Goal: Understand site structure: Grasp the organization and layout of the website

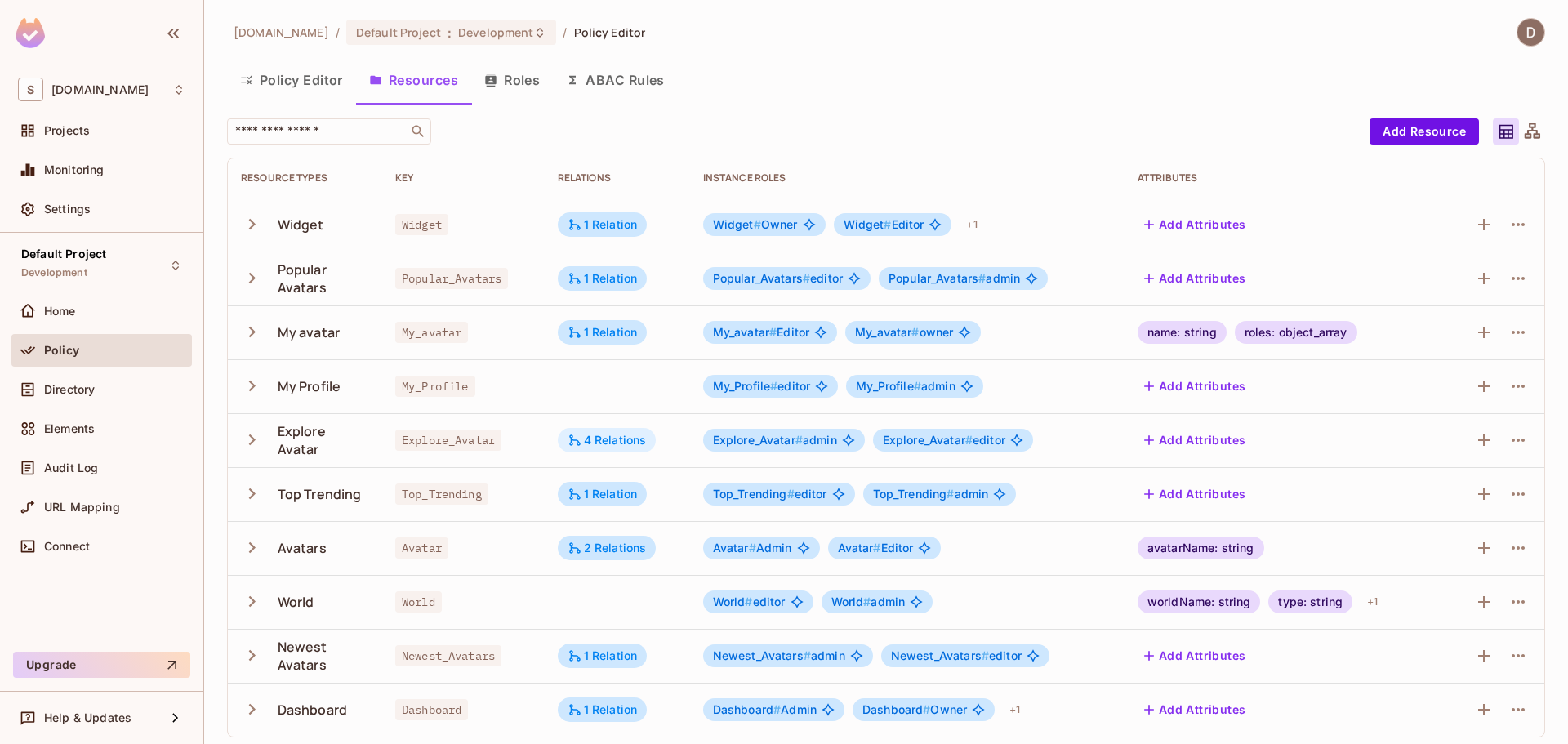
click at [591, 432] on div "4 Relations" at bounding box center [607, 440] width 99 height 25
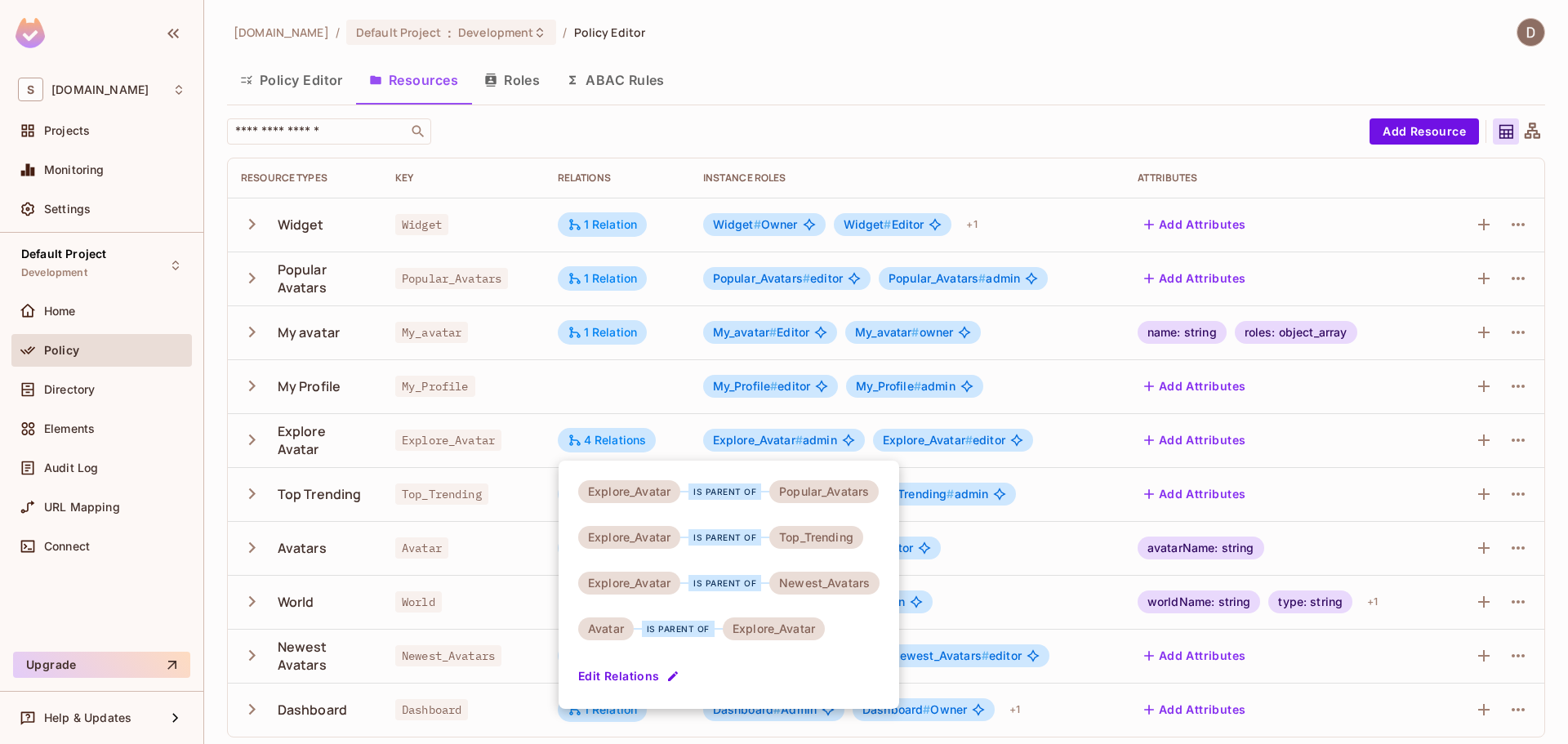
click at [755, 674] on div "Explore_Avatar is parent of Popular_Avatars Explore_Avatar is parent of Top_Tre…" at bounding box center [728, 585] width 341 height 249
click at [526, 158] on div at bounding box center [784, 372] width 1568 height 744
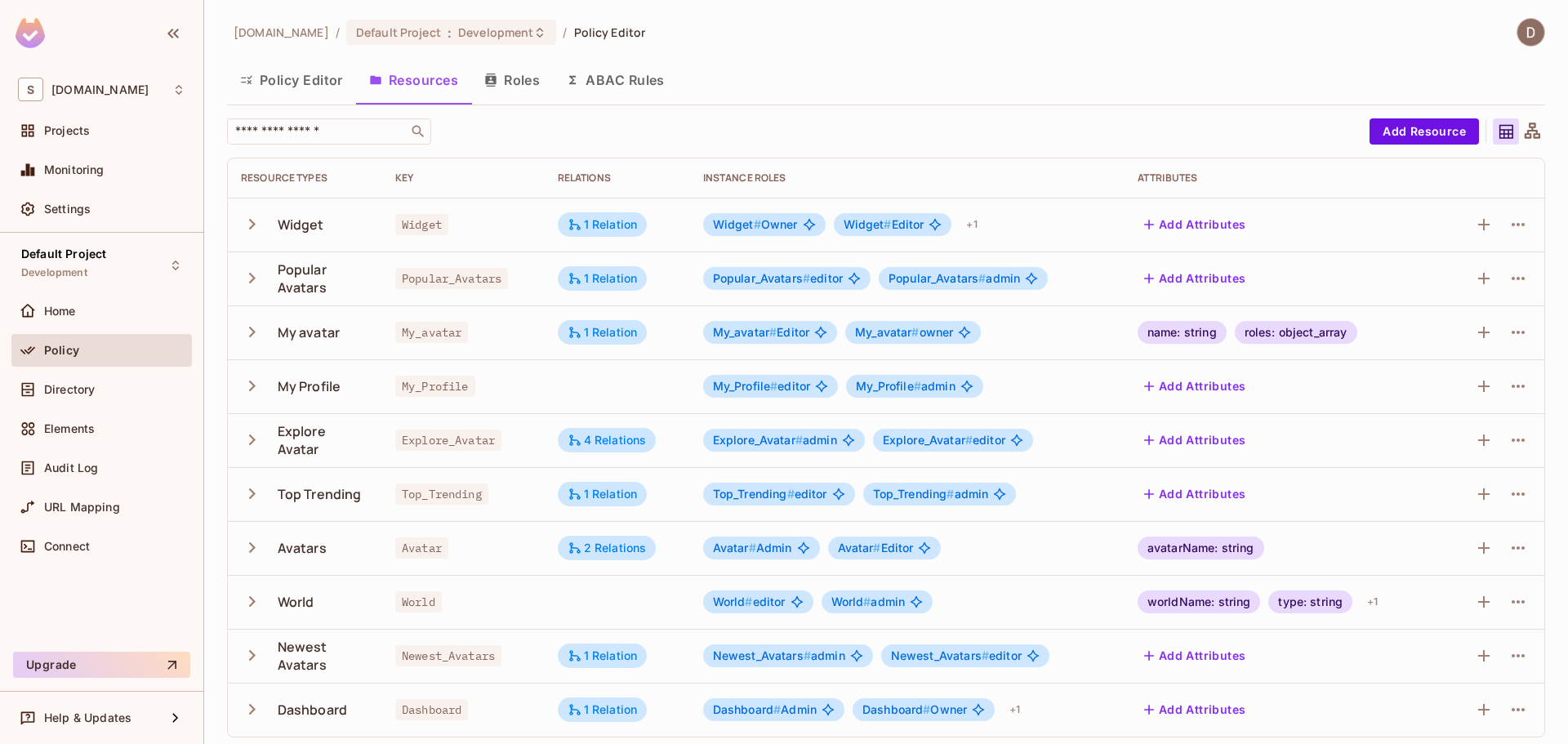
click at [534, 84] on button "Roles" at bounding box center [512, 80] width 82 height 41
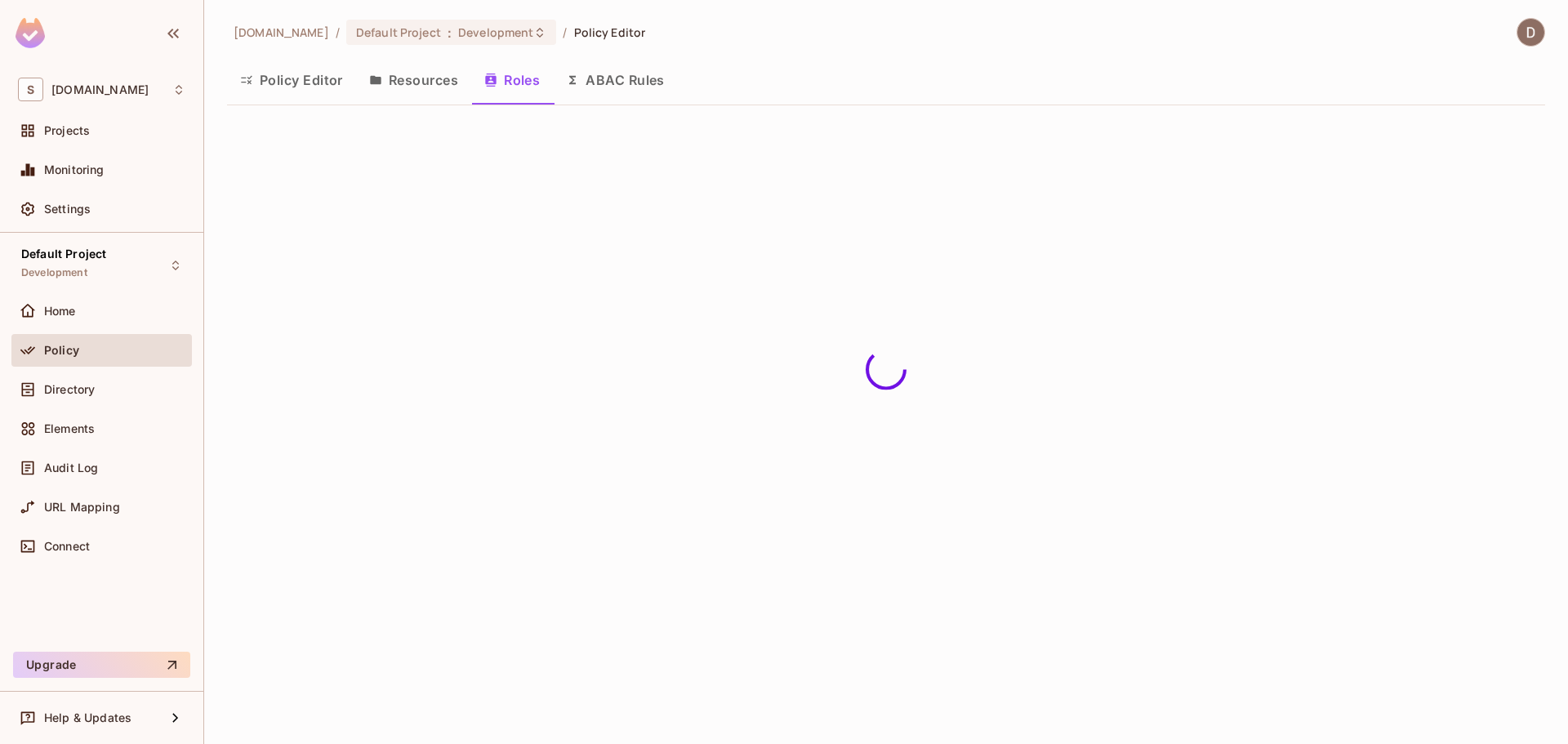
click at [425, 91] on button "Resources" at bounding box center [414, 80] width 115 height 41
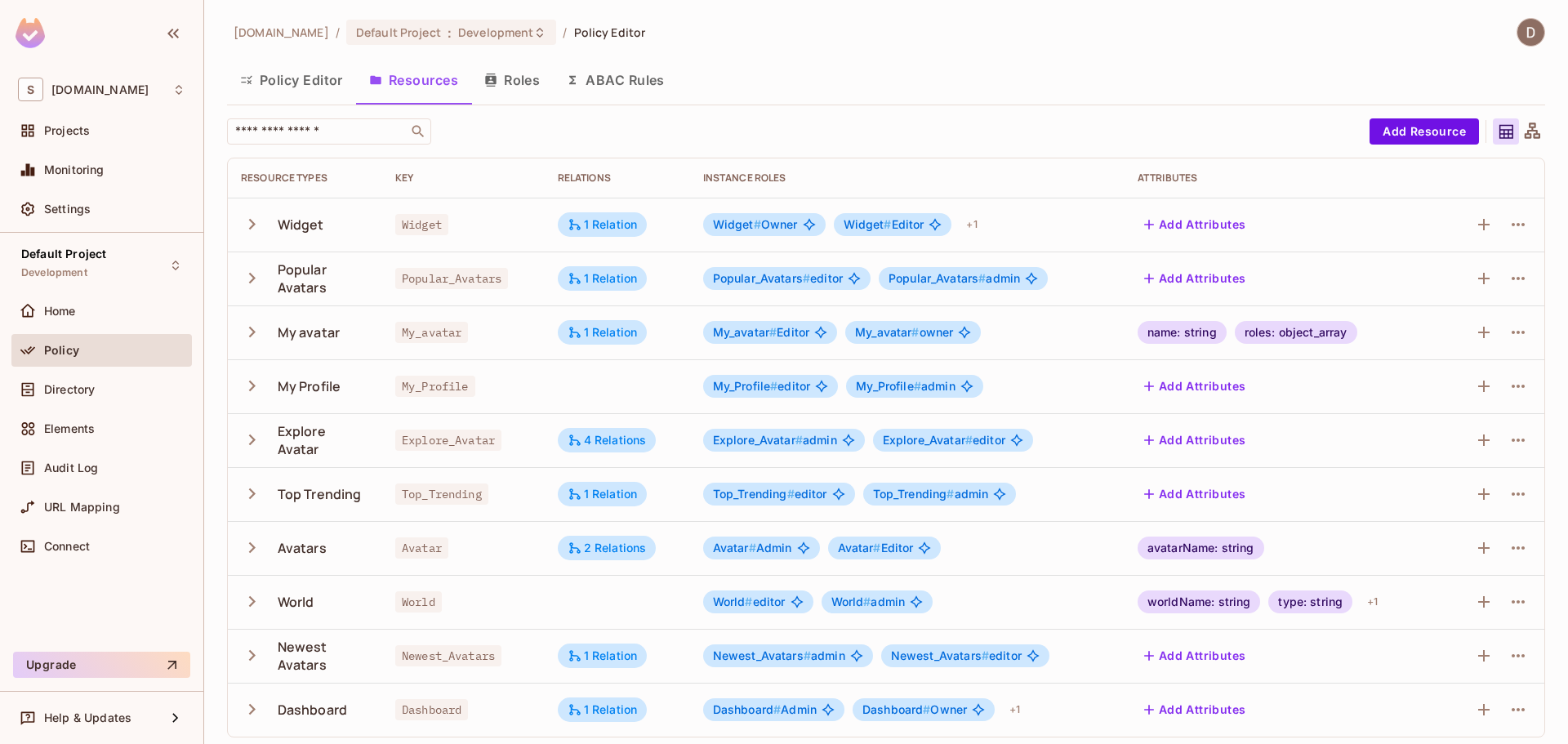
click at [256, 321] on icon "button" at bounding box center [252, 331] width 22 height 22
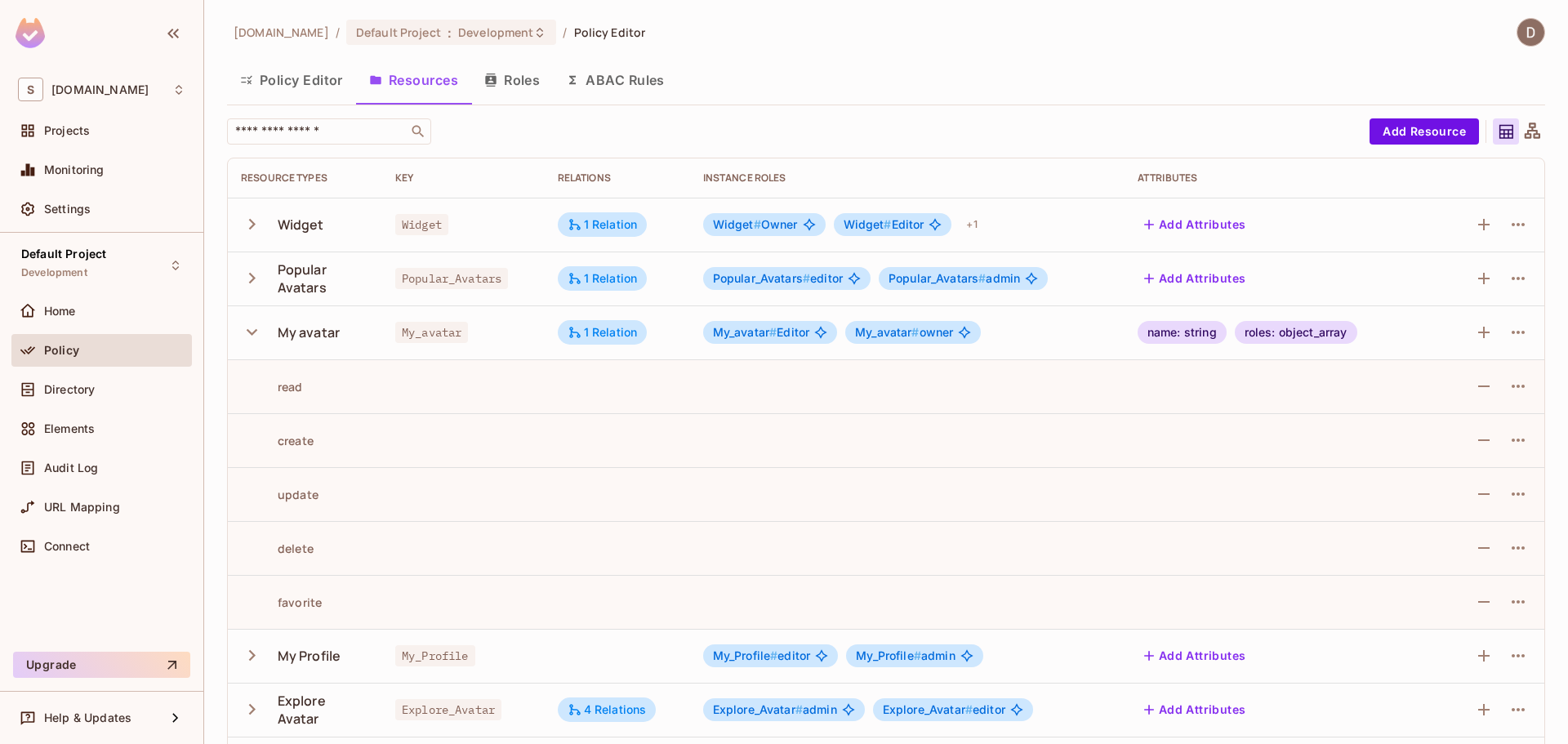
click at [248, 336] on icon "button" at bounding box center [252, 331] width 22 height 22
